Goal: Information Seeking & Learning: Find specific fact

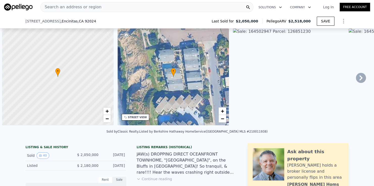
scroll to position [0, 2]
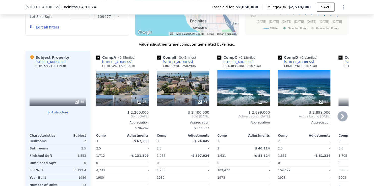
click at [108, 64] on div "[STREET_ADDRESS]" at bounding box center [117, 62] width 30 height 4
click at [169, 63] on div "[STREET_ADDRESS]" at bounding box center [178, 62] width 30 height 4
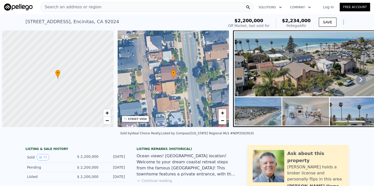
scroll to position [0, 2]
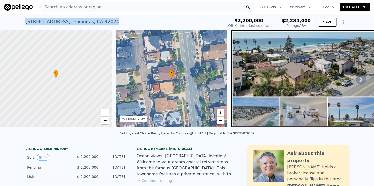
drag, startPoint x: 22, startPoint y: 20, endPoint x: 100, endPoint y: 23, distance: 78.3
click at [100, 23] on div "420 3rd Street , Encinitas , CA 92024 Sold May 2025 for $2.200m (~ARV $2.234m )…" at bounding box center [187, 22] width 374 height 16
copy div "420 3rd Street , Encinitas , CA 92024"
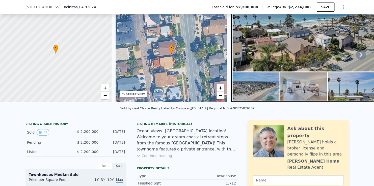
scroll to position [48, 0]
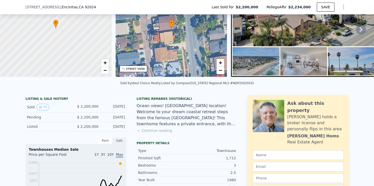
drag, startPoint x: 103, startPoint y: 110, endPoint x: 123, endPoint y: 110, distance: 20.7
click at [123, 110] on div "Sold 73 $ 2,200,000 May 19, 2025" at bounding box center [76, 107] width 101 height 11
copy div "May 19, 2025"
drag, startPoint x: 75, startPoint y: 109, endPoint x: 96, endPoint y: 111, distance: 21.5
click at [96, 111] on div "Sold 73 $ 2,200,000 May 19, 2025" at bounding box center [76, 107] width 101 height 11
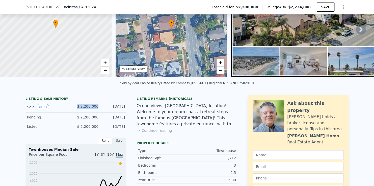
copy span "$ 2,200,000"
drag, startPoint x: 200, startPoint y: 101, endPoint x: 208, endPoint y: 97, distance: 8.7
click at [200, 101] on div "Listing Remarks (Historical)" at bounding box center [187, 99] width 101 height 4
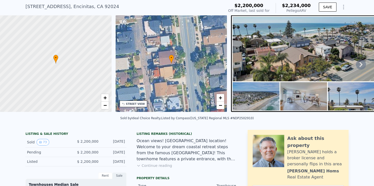
scroll to position [2, 0]
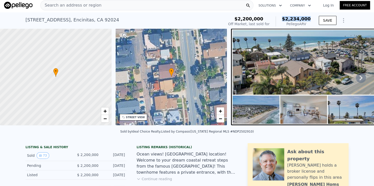
drag, startPoint x: 287, startPoint y: 19, endPoint x: 309, endPoint y: 19, distance: 22.0
click at [309, 19] on span "$2,234,000" at bounding box center [296, 18] width 29 height 5
copy span "$2,234,000"
drag, startPoint x: 185, startPoint y: 22, endPoint x: 196, endPoint y: 21, distance: 11.2
click at [185, 22] on div "420 3rd Street , Encinitas , CA 92024 Sold May 2025 for $2.200m (~ARV $2.234m )" at bounding box center [124, 21] width 197 height 14
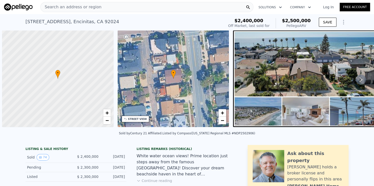
scroll to position [0, 2]
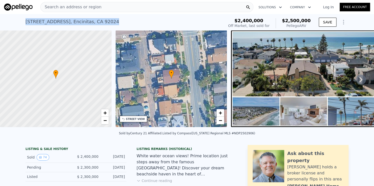
drag, startPoint x: 21, startPoint y: 20, endPoint x: 98, endPoint y: 21, distance: 76.3
click at [98, 21] on div "418 3rd Street , Encinitas , CA 92024 Sold Apr 2025 for $2.400m (~ARV $2.500m )…" at bounding box center [187, 22] width 374 height 16
copy div "418 3rd Street , Encinitas , CA 92024"
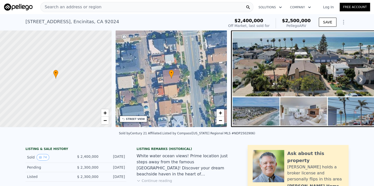
click at [105, 137] on div "Sold by Century 21 Affiliated . Listed by Compass (California Regional MLS #NDP…" at bounding box center [187, 135] width 374 height 12
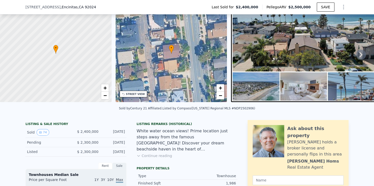
scroll to position [23, 0]
drag, startPoint x: 78, startPoint y: 135, endPoint x: 97, endPoint y: 134, distance: 19.7
click at [97, 134] on div "Sold 74 $ 2,400,000 Apr 27, 2025" at bounding box center [76, 132] width 101 height 11
copy span "$ 2,400,000"
drag, startPoint x: 102, startPoint y: 135, endPoint x: 127, endPoint y: 135, distance: 24.7
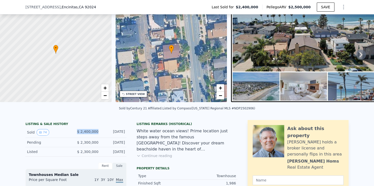
copy div "Apr 27, 2025"
drag, startPoint x: 77, startPoint y: 134, endPoint x: 96, endPoint y: 135, distance: 19.5
click at [96, 135] on div "$ 2,400,000" at bounding box center [87, 132] width 22 height 7
copy span "$ 2,400,000"
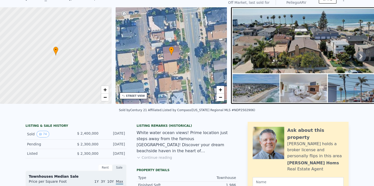
scroll to position [2, 0]
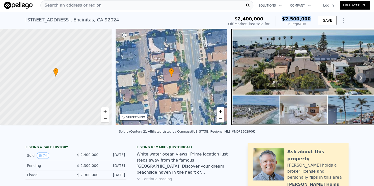
drag, startPoint x: 312, startPoint y: 19, endPoint x: 286, endPoint y: 18, distance: 25.8
click at [286, 18] on div "$2,400,000 Off Market, last sold for $2,500,000 Pellego ARV" at bounding box center [269, 21] width 87 height 14
copy span "$2,500,000"
